Goal: Information Seeking & Learning: Learn about a topic

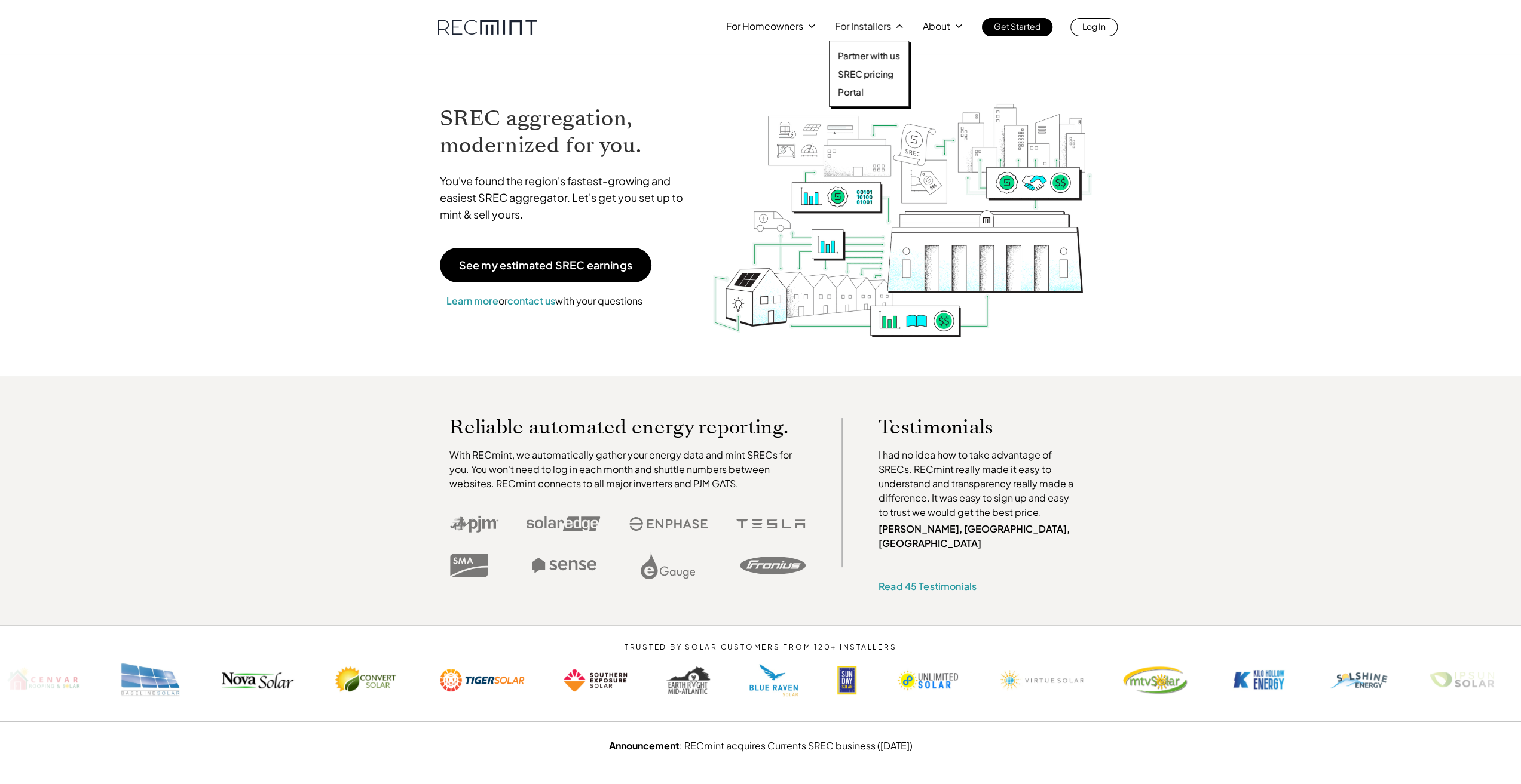
click at [850, 72] on p "SREC pricing" at bounding box center [865, 74] width 55 height 12
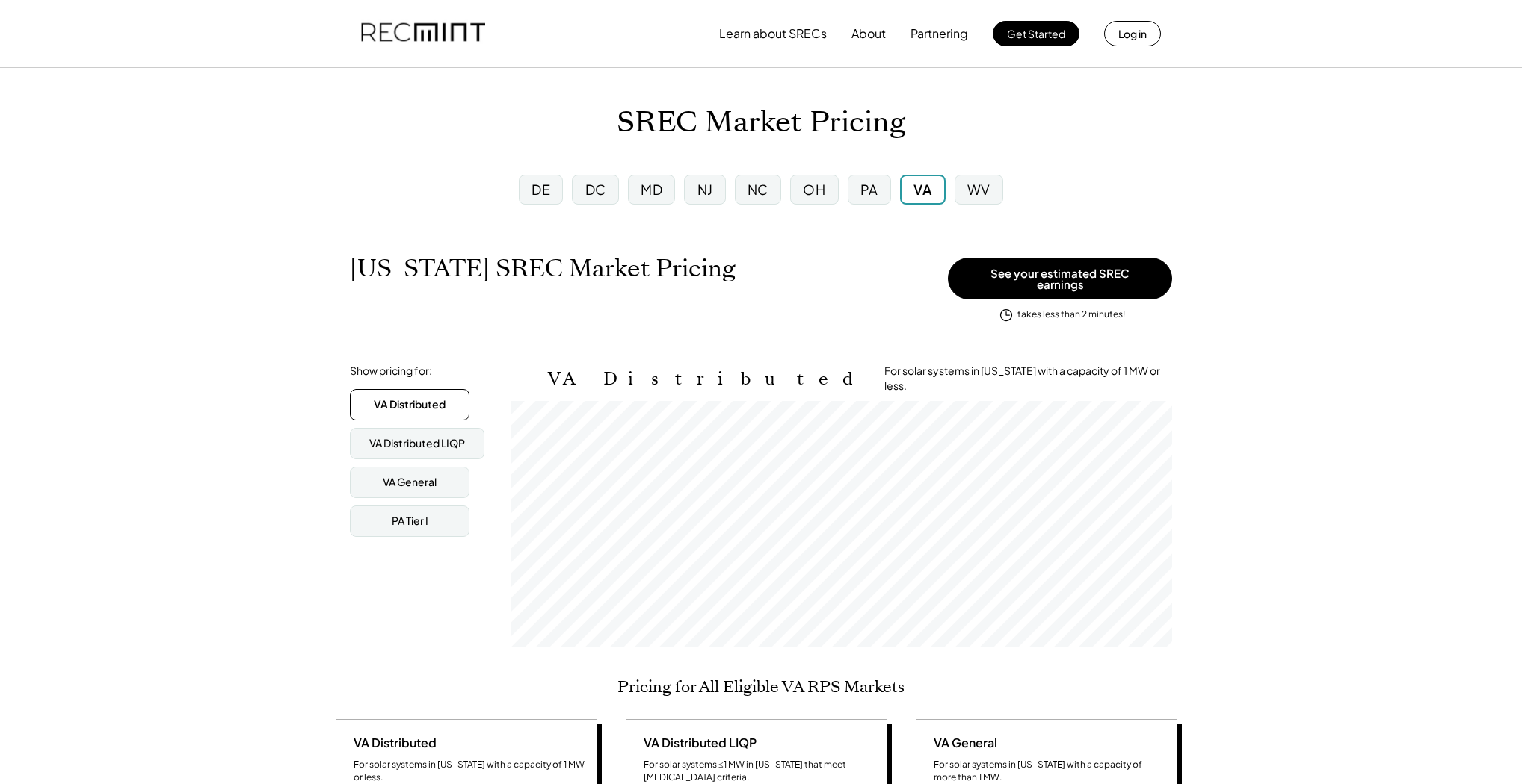
click at [643, 195] on div "MD" at bounding box center [651, 189] width 22 height 18
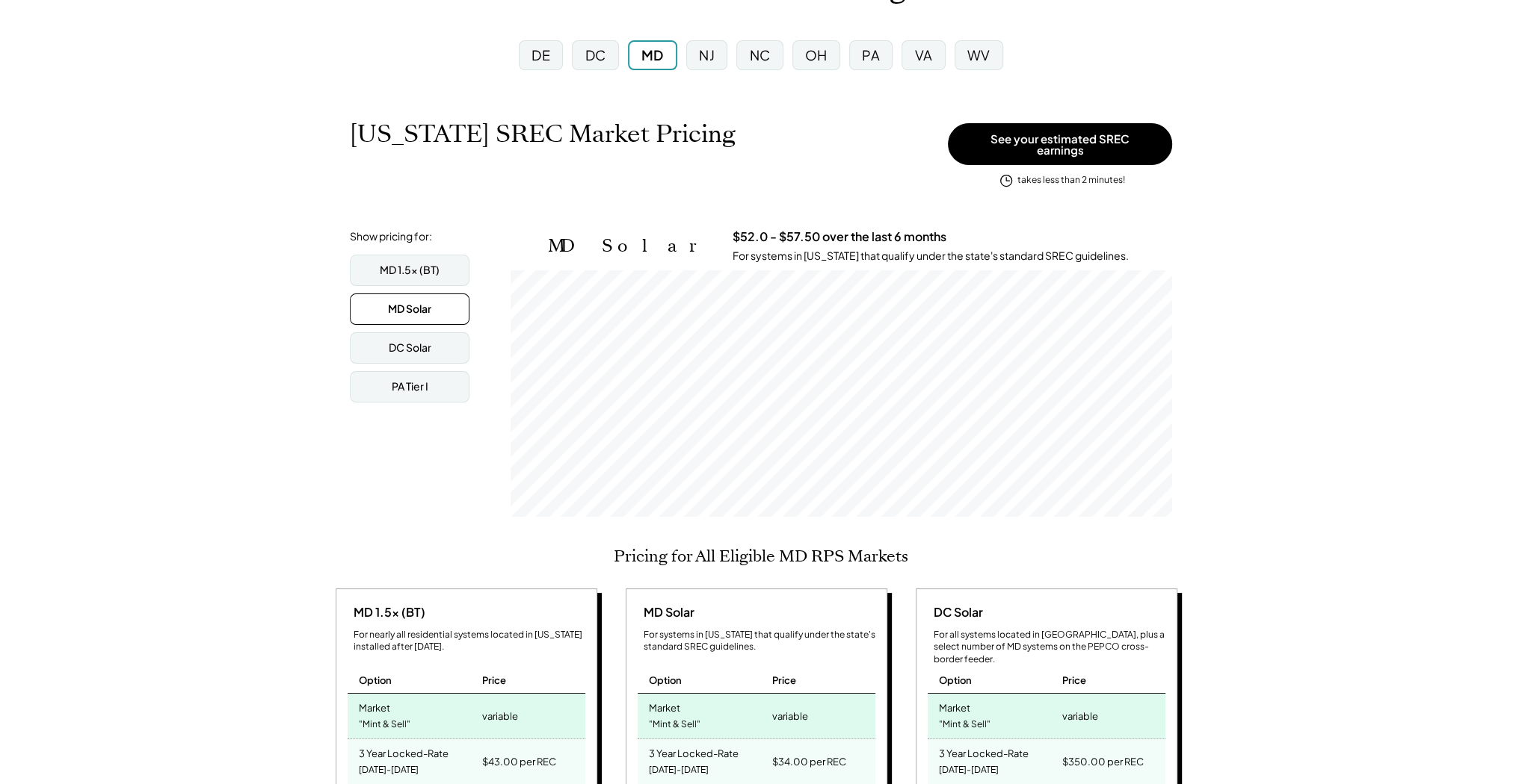
scroll to position [179, 0]
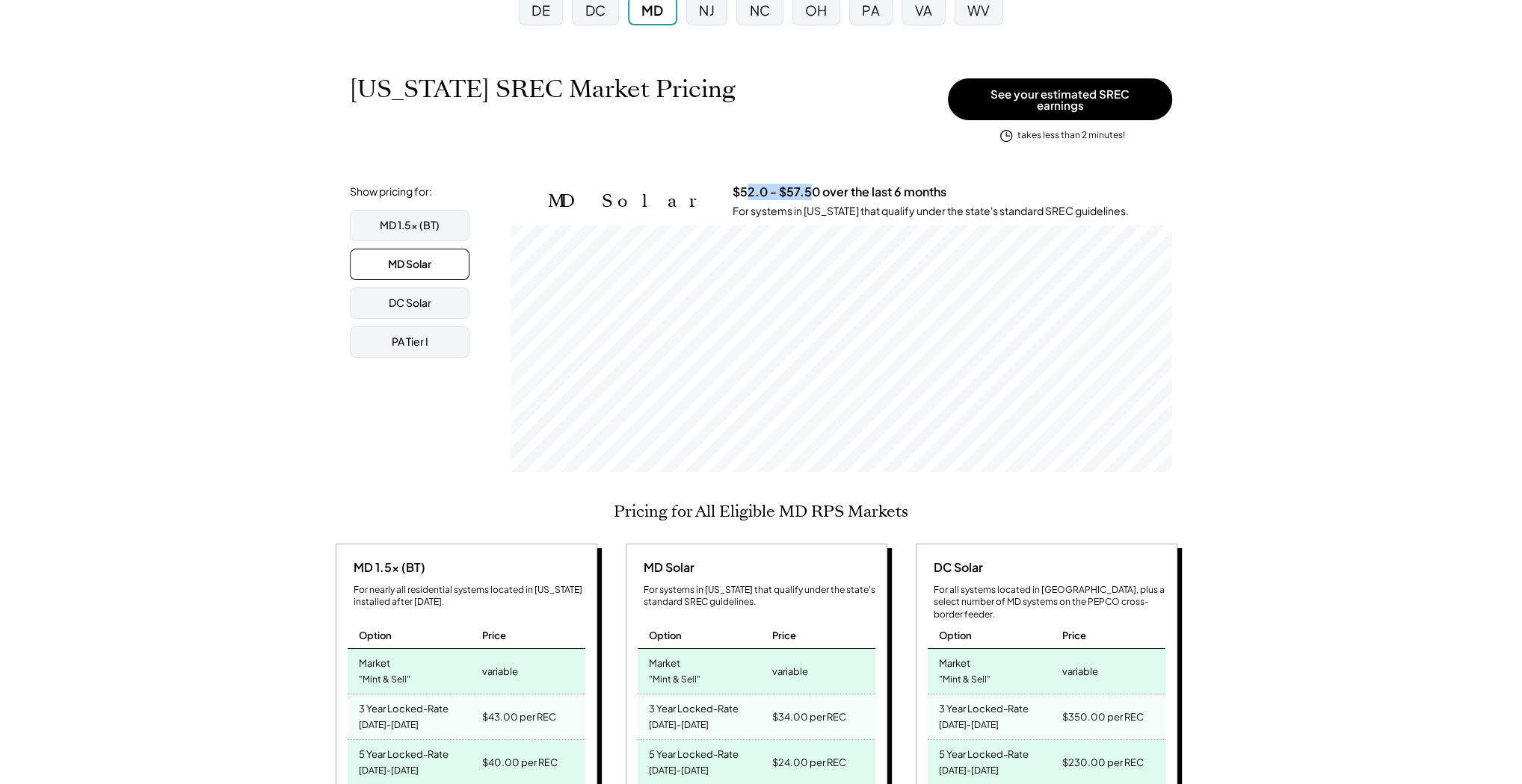
drag, startPoint x: 729, startPoint y: 181, endPoint x: 661, endPoint y: 179, distance: 68.0
click at [733, 184] on h3 "$52.0 - $57.50 over the last 6 months" at bounding box center [839, 192] width 213 height 16
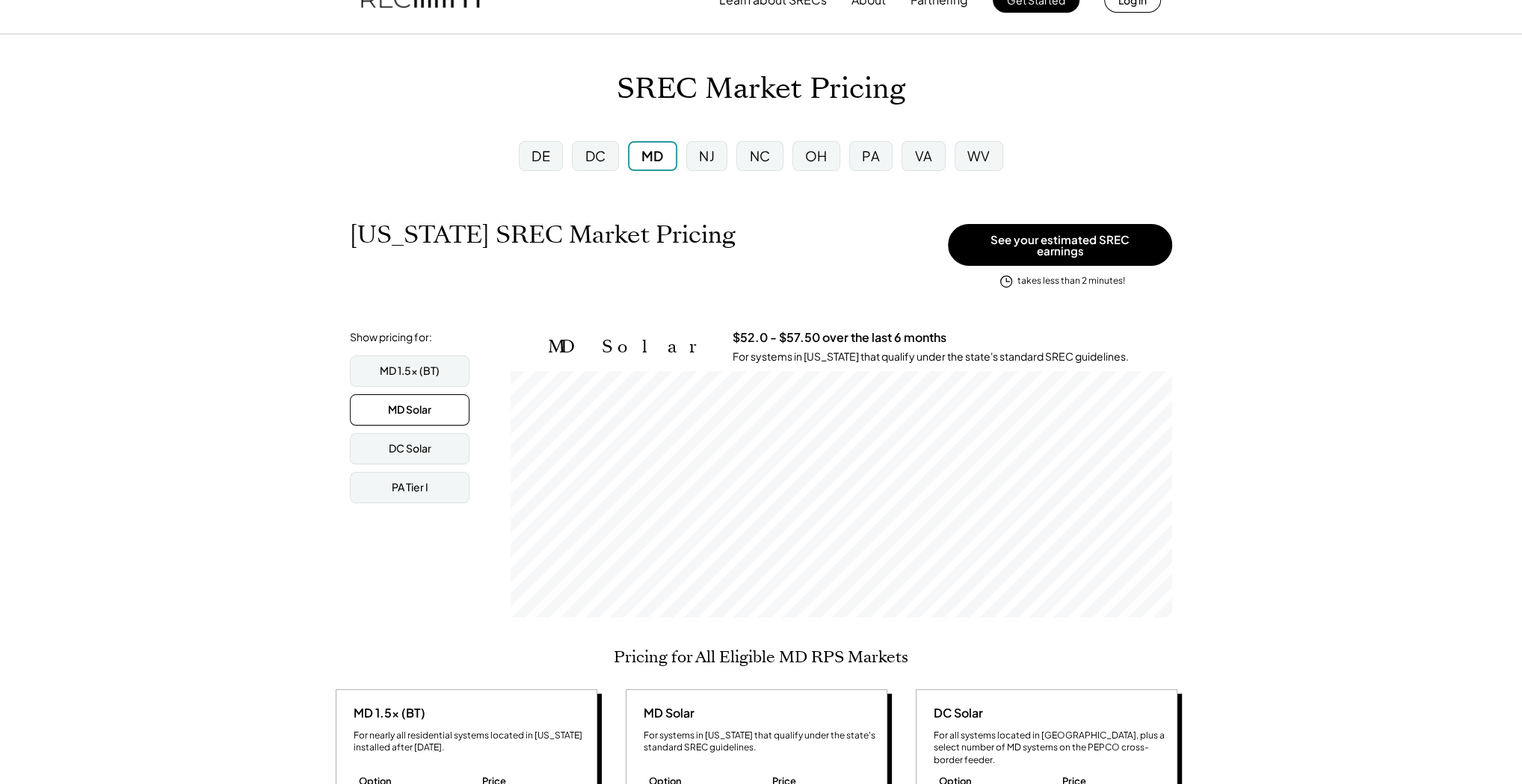
scroll to position [0, 0]
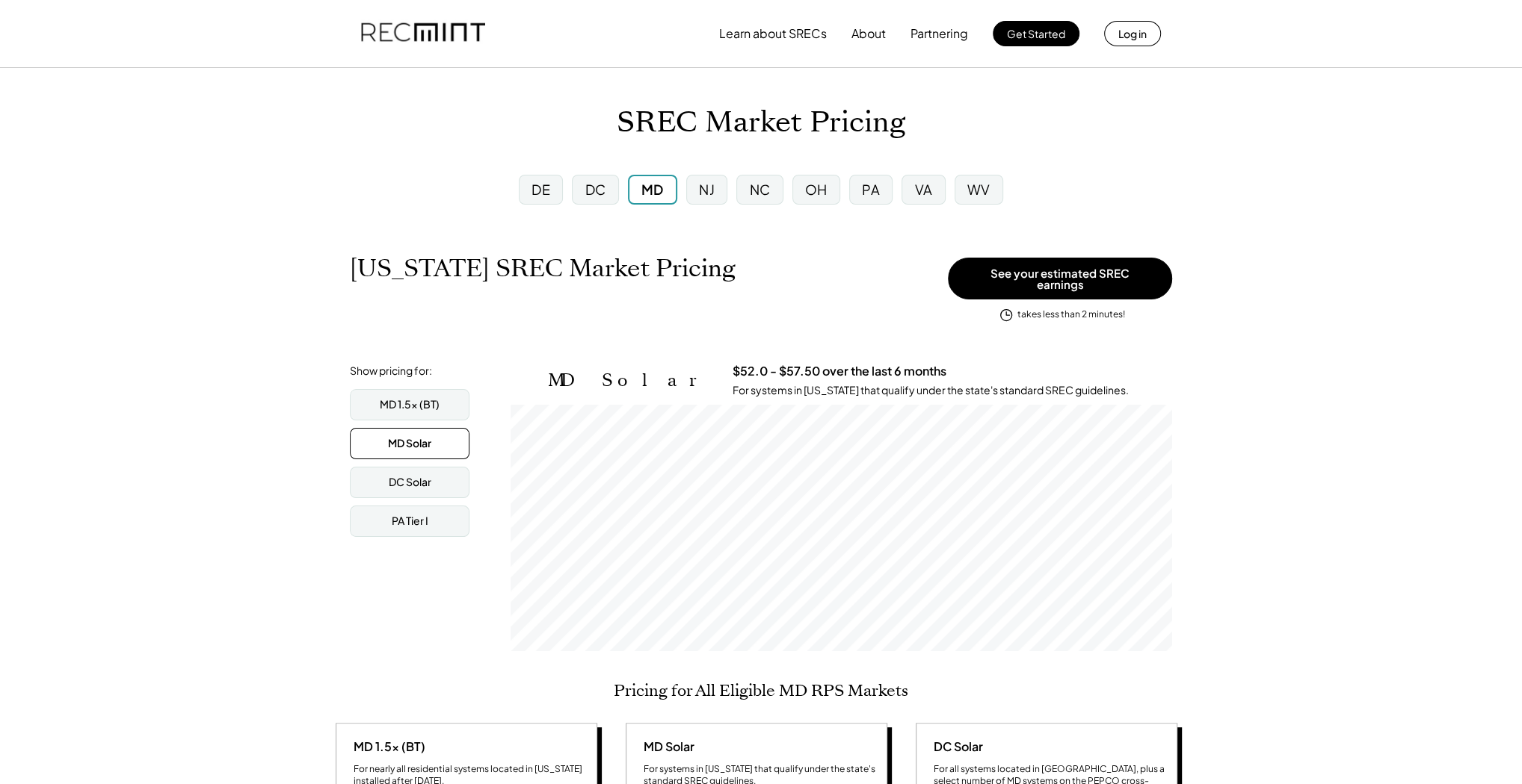
click at [597, 184] on div "DC" at bounding box center [594, 189] width 21 height 18
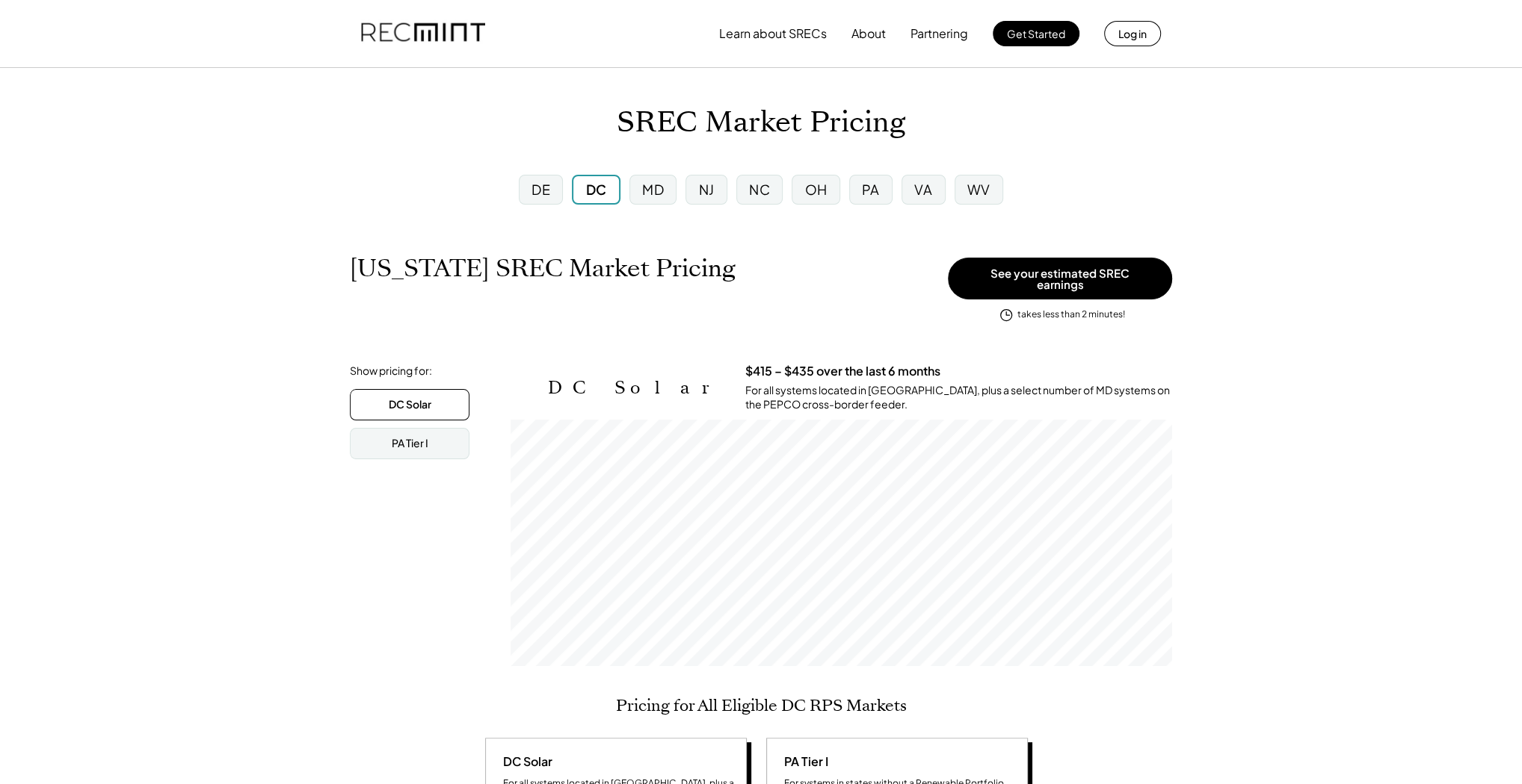
scroll to position [247, 662]
click at [662, 186] on div "MD" at bounding box center [653, 189] width 22 height 18
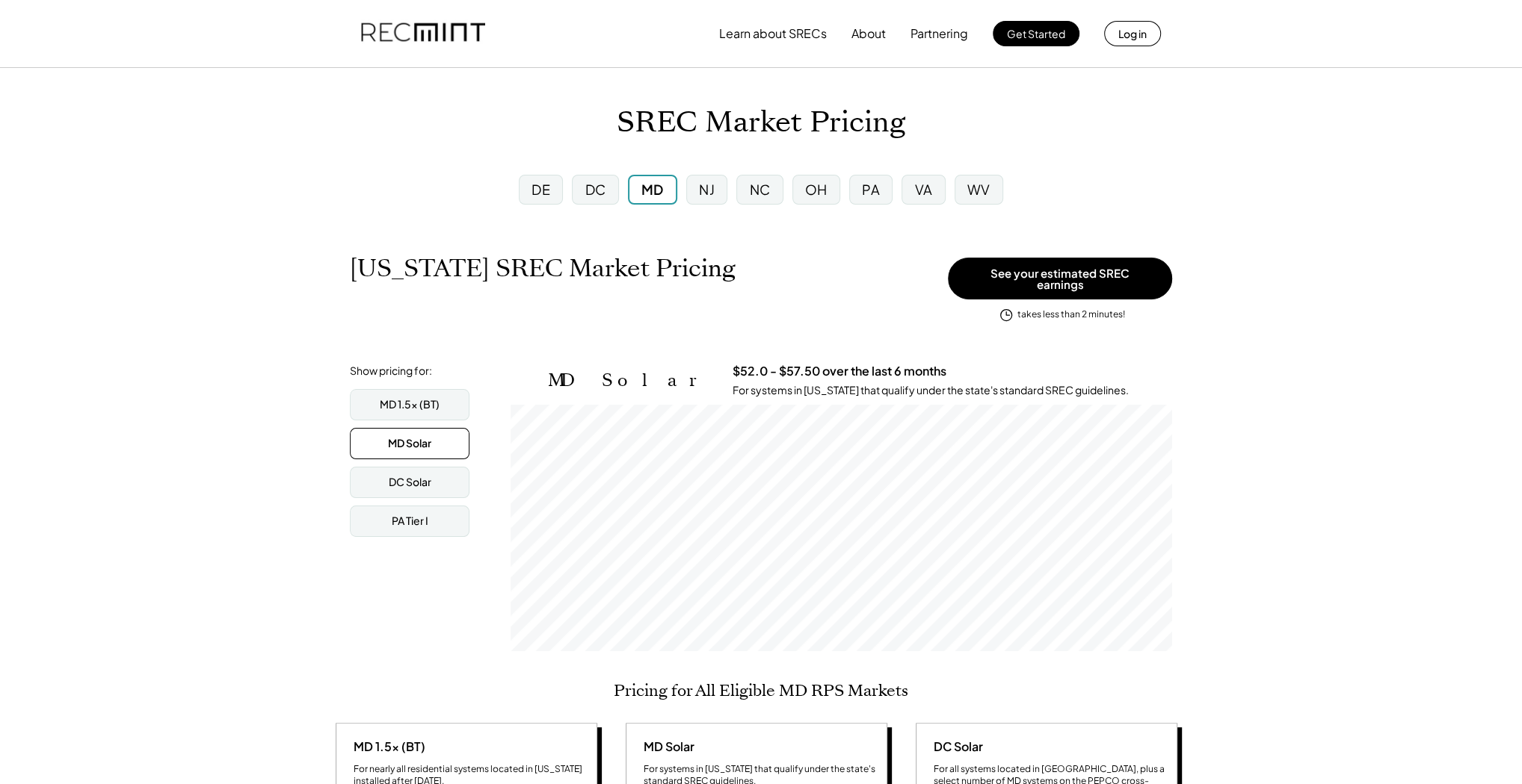
scroll to position [247, 662]
